Goal: Transaction & Acquisition: Book appointment/travel/reservation

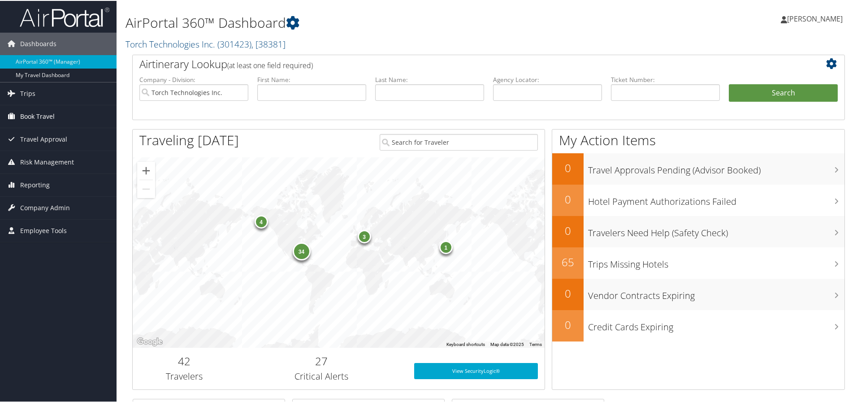
click at [50, 117] on span "Book Travel" at bounding box center [37, 115] width 35 height 22
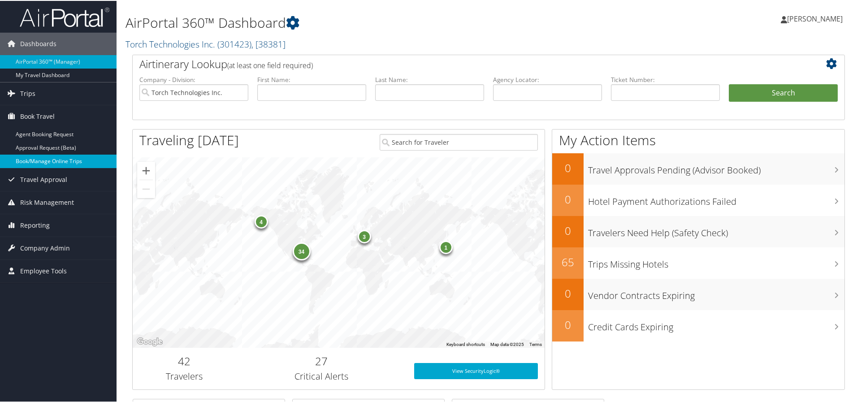
click at [31, 160] on link "Book/Manage Online Trips" at bounding box center [58, 160] width 117 height 13
